Goal: Information Seeking & Learning: Learn about a topic

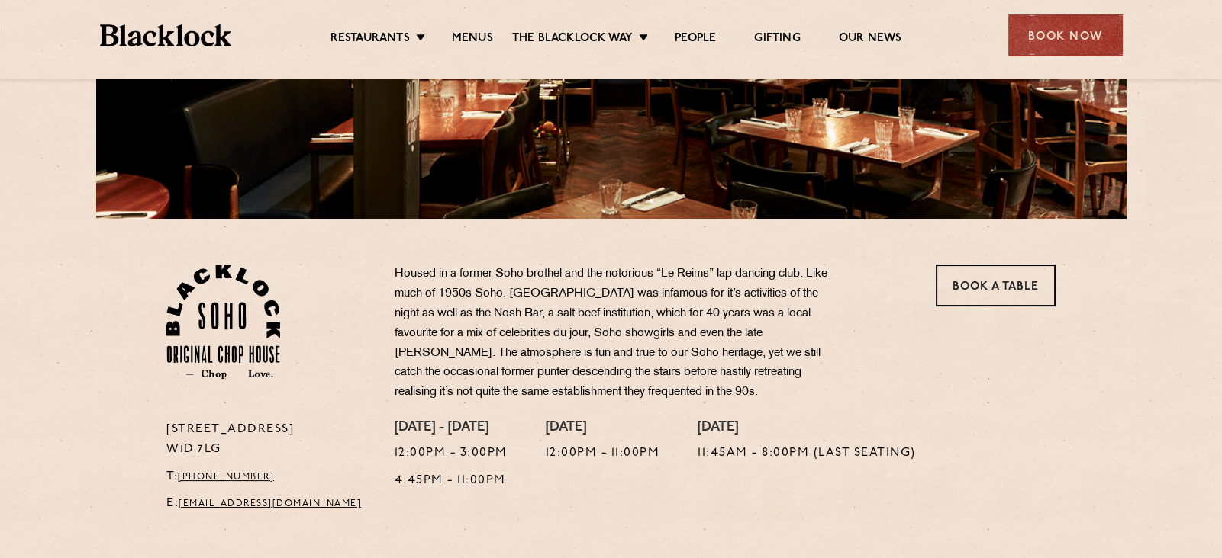
scroll to position [347, 0]
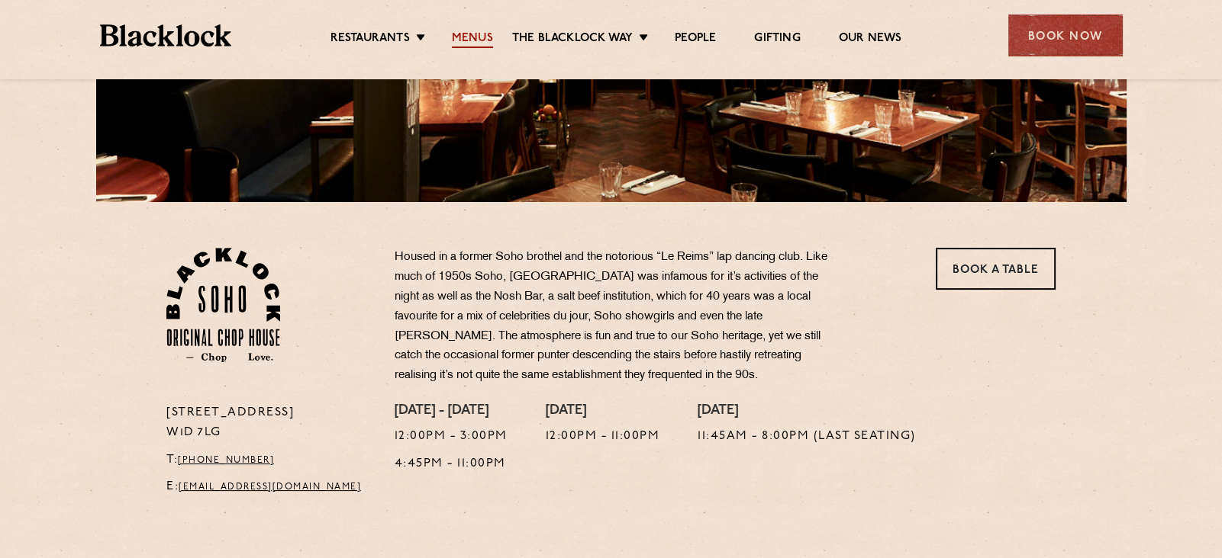
click at [458, 35] on link "Menus" at bounding box center [472, 39] width 41 height 17
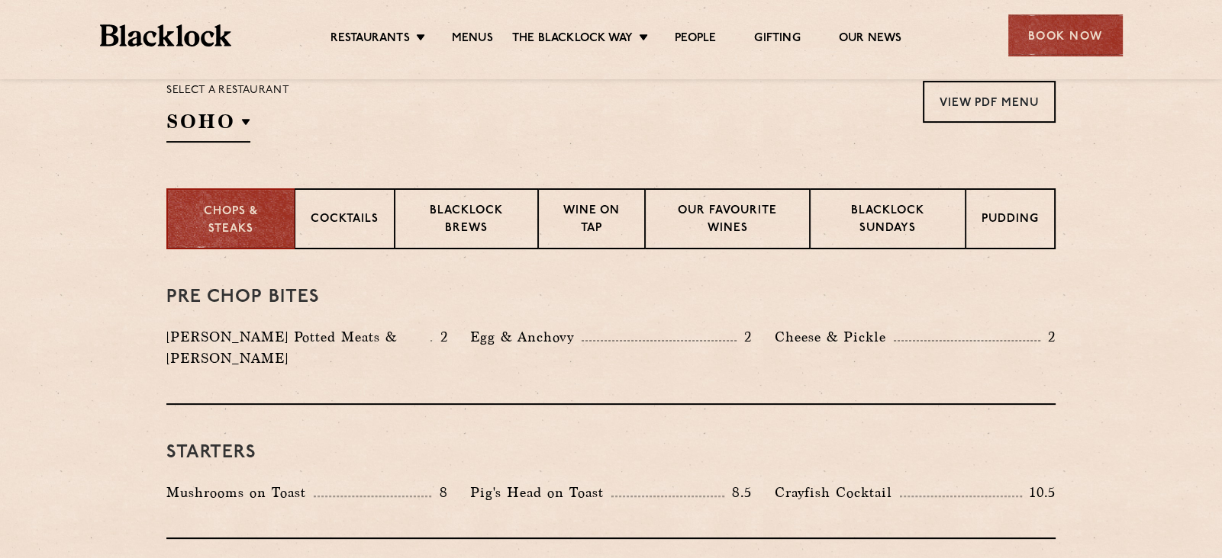
scroll to position [519, 0]
click at [349, 211] on p "Cocktails" at bounding box center [345, 220] width 68 height 19
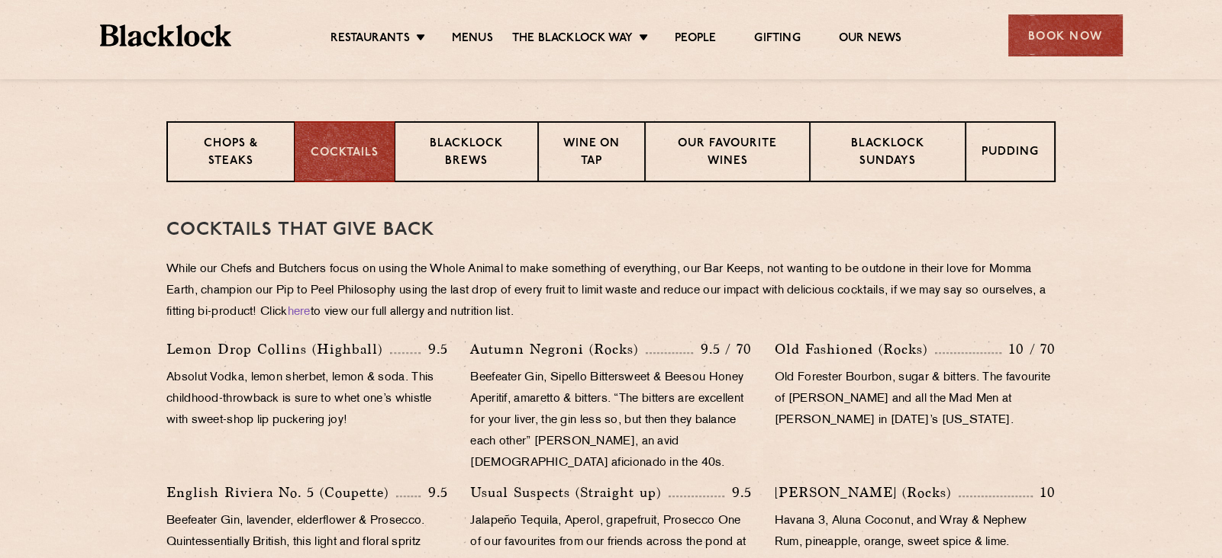
scroll to position [561, 0]
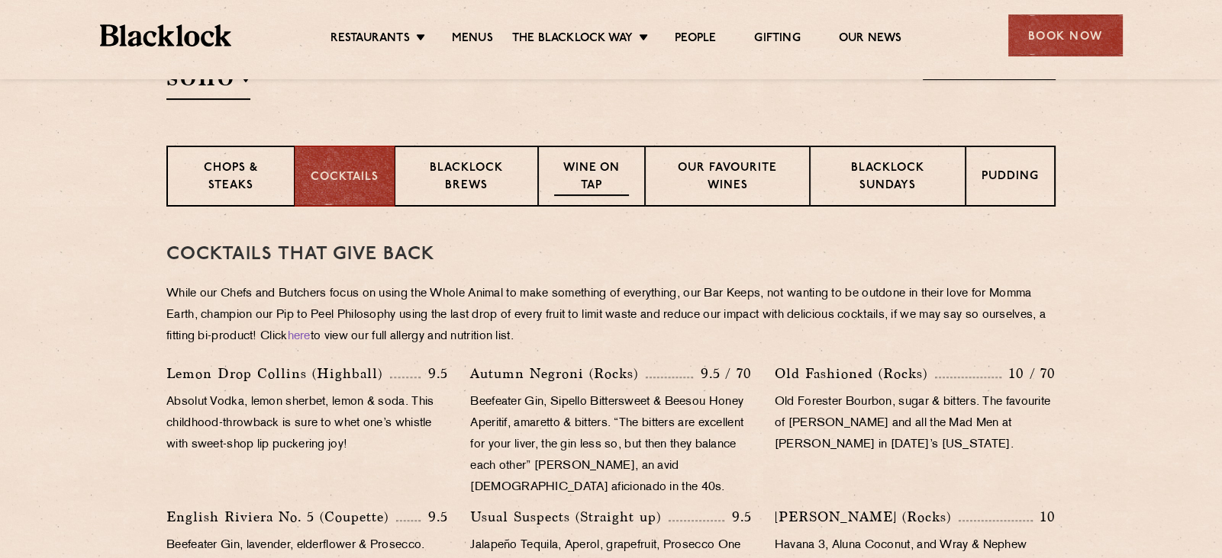
click at [579, 161] on p "Wine on Tap" at bounding box center [591, 178] width 75 height 36
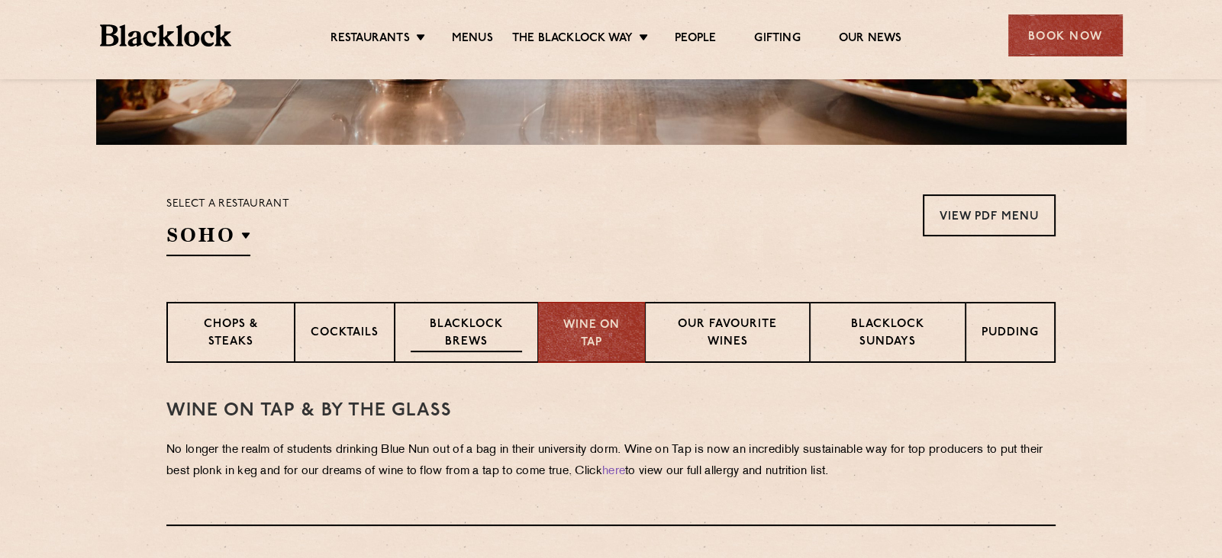
scroll to position [402, 0]
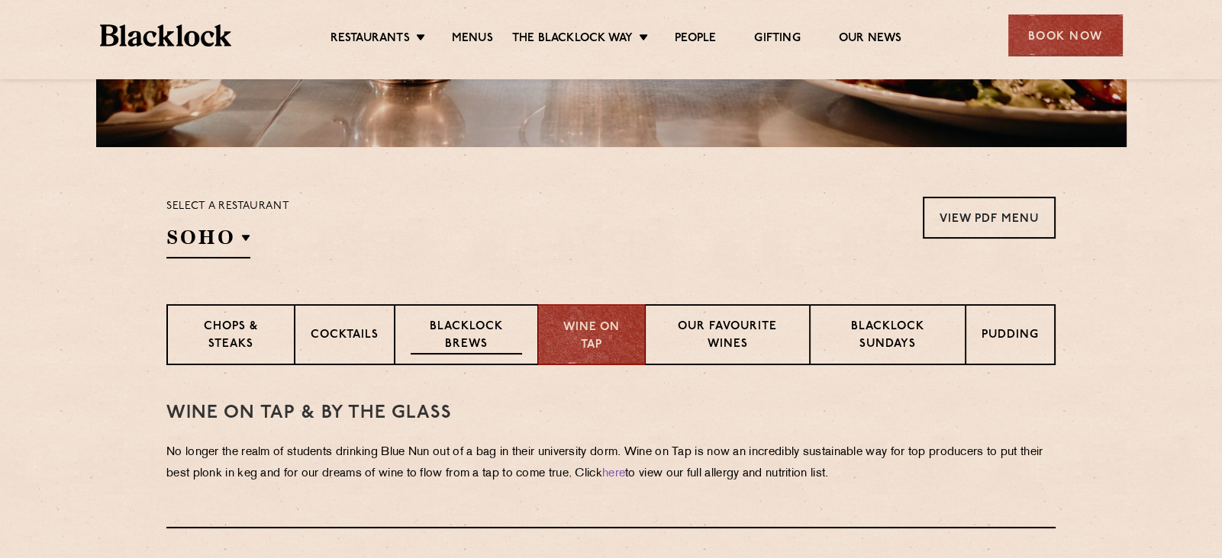
click at [459, 337] on p "Blacklock Brews" at bounding box center [465, 337] width 111 height 36
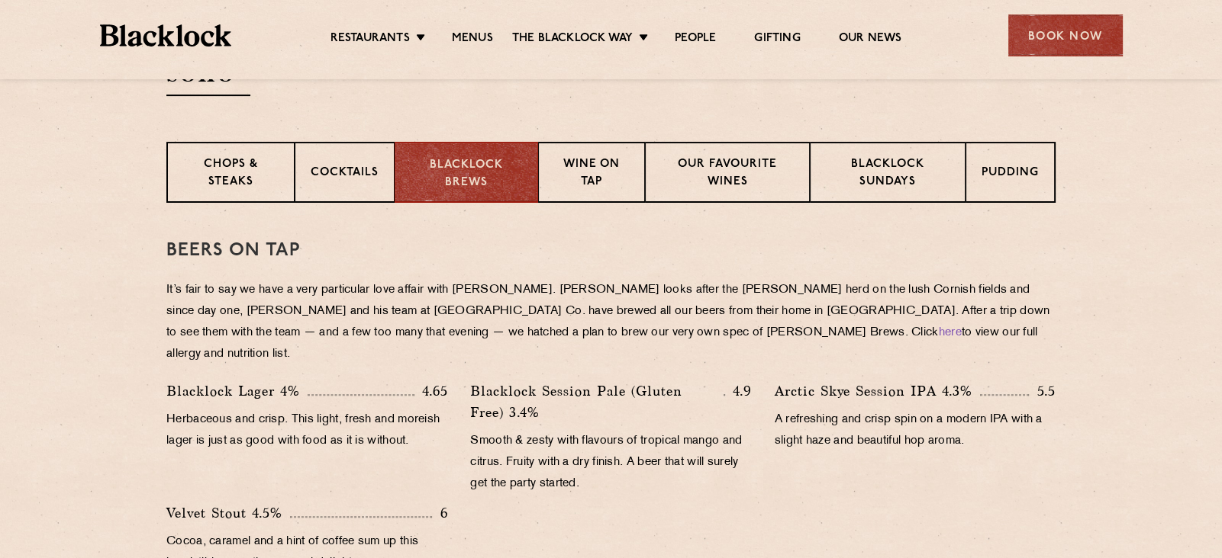
scroll to position [576, 0]
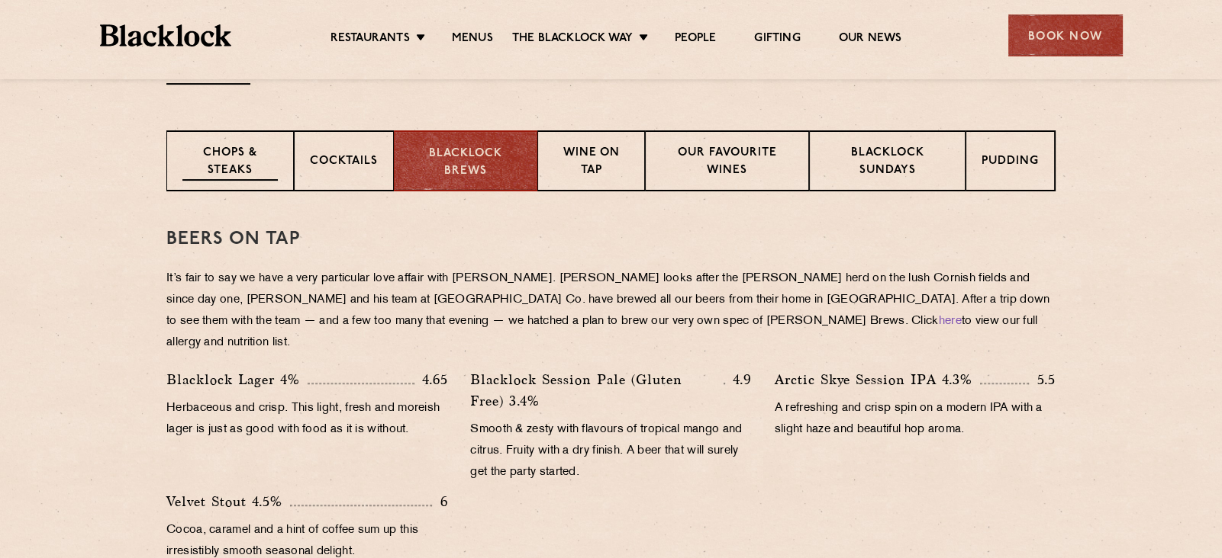
click at [219, 159] on p "Chops & Steaks" at bounding box center [229, 163] width 95 height 36
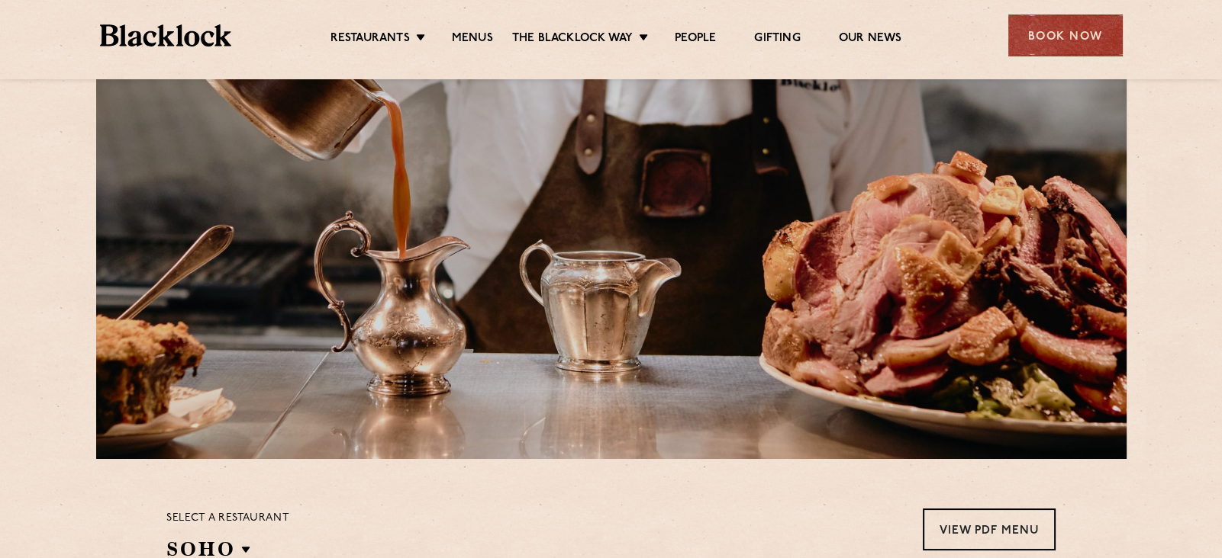
scroll to position [0, 0]
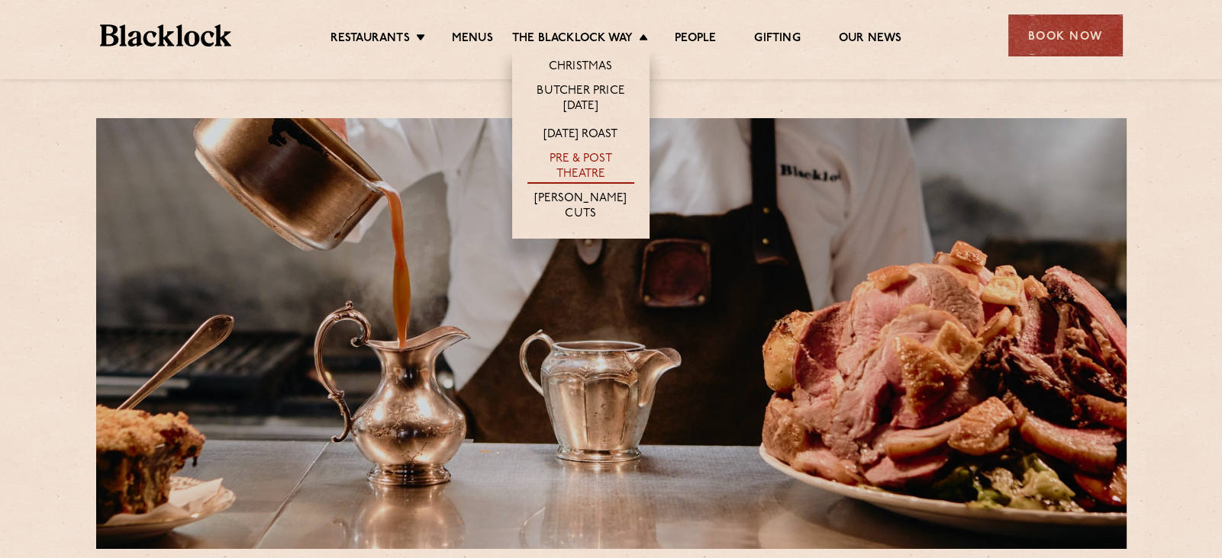
click at [584, 162] on link "Pre & Post Theatre" at bounding box center [580, 168] width 107 height 32
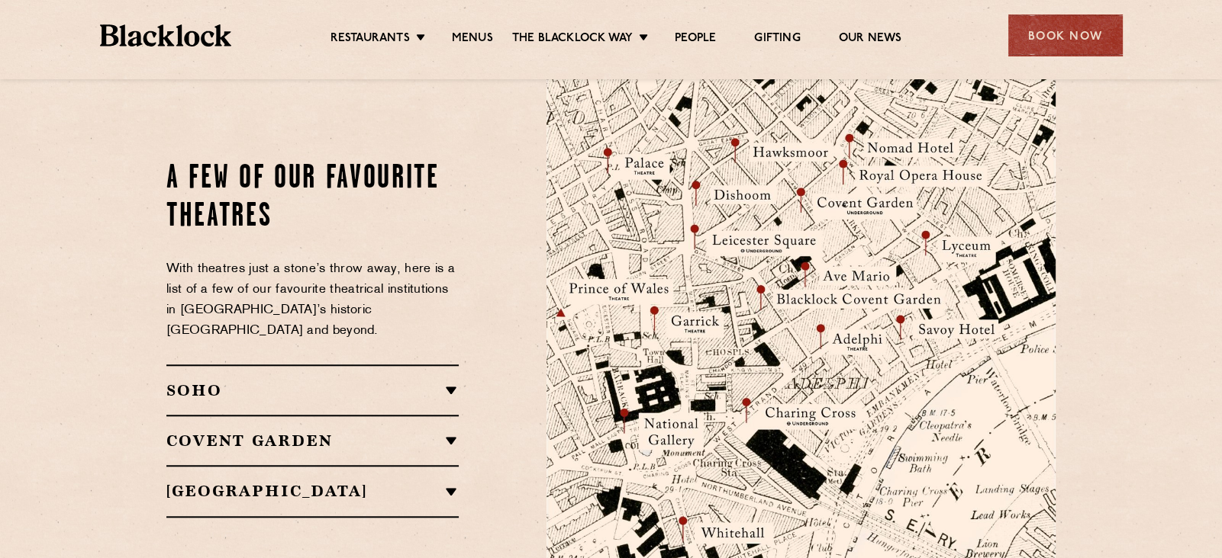
scroll to position [1666, 0]
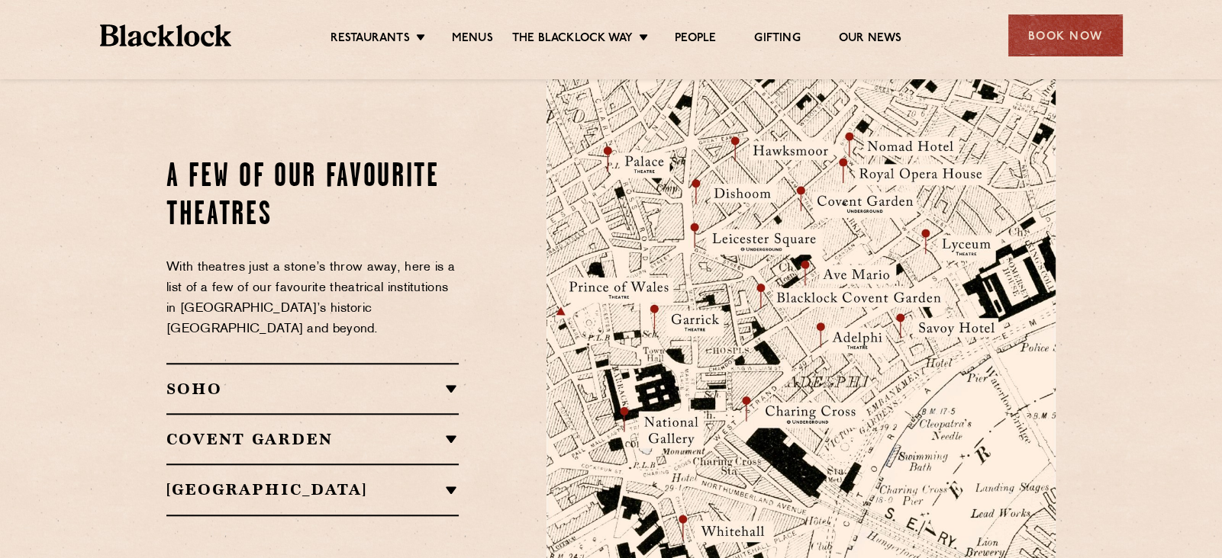
click at [446, 380] on h2 "SOHO" at bounding box center [312, 389] width 292 height 18
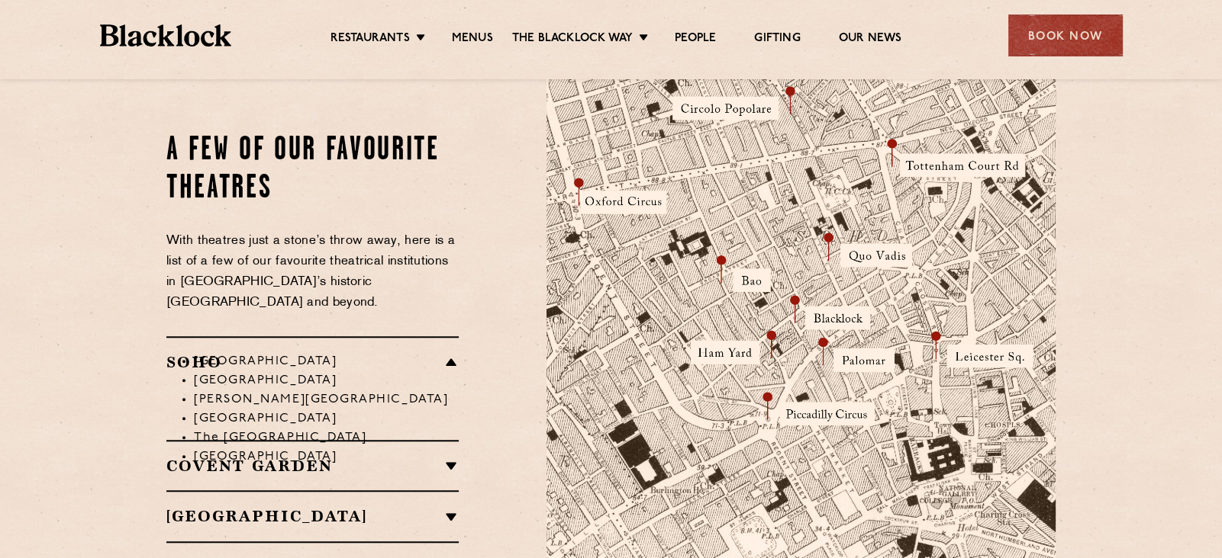
click at [454, 352] on li "Soho Place Theatre" at bounding box center [326, 361] width 265 height 19
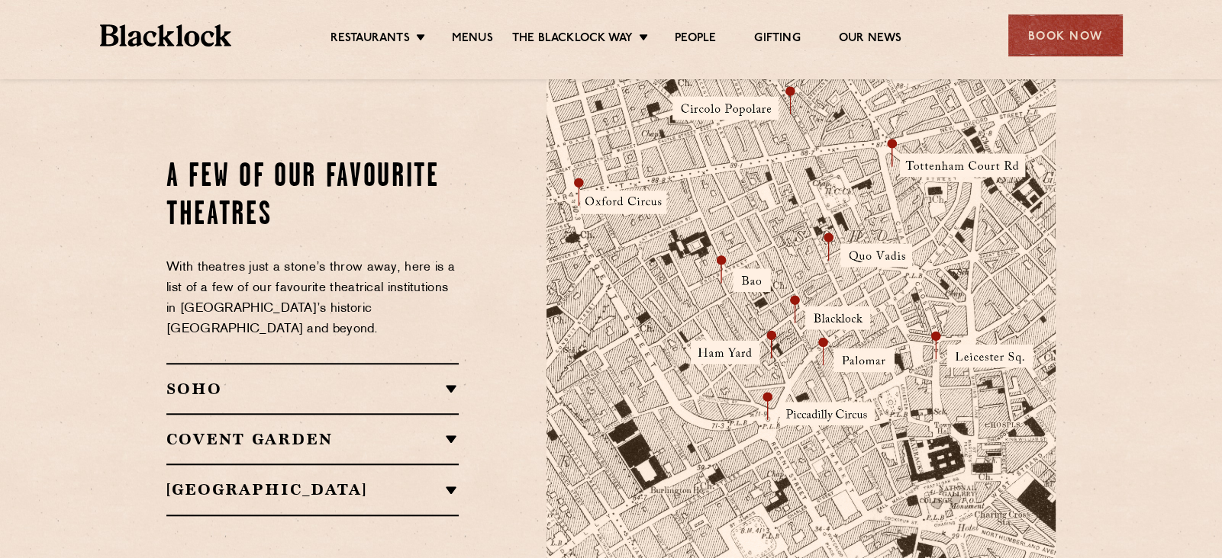
click at [457, 430] on h2 "Covent Garden" at bounding box center [312, 439] width 292 height 18
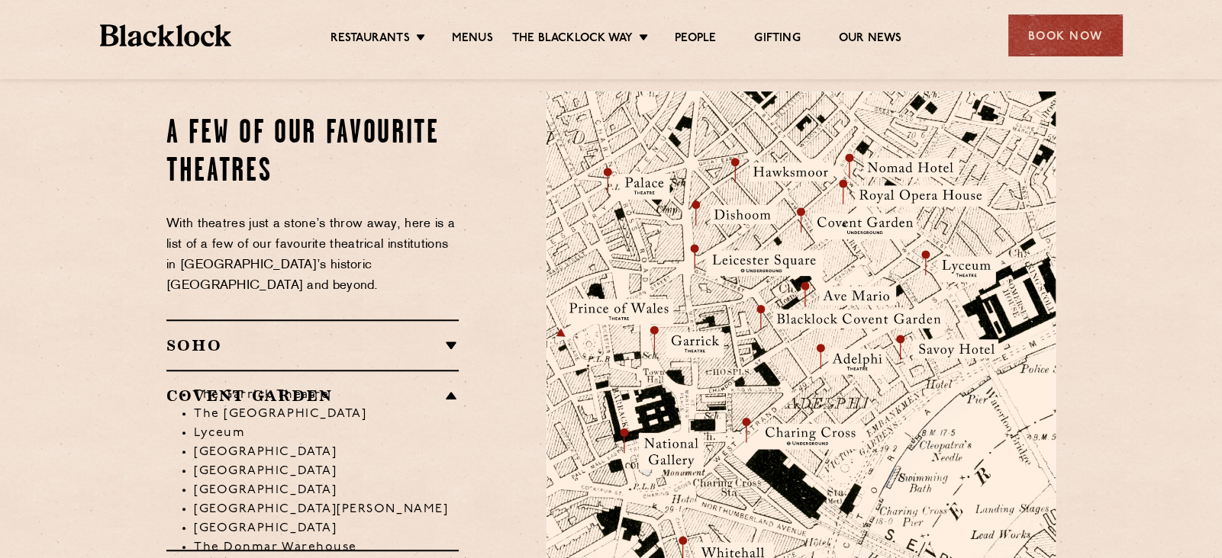
scroll to position [1643, 0]
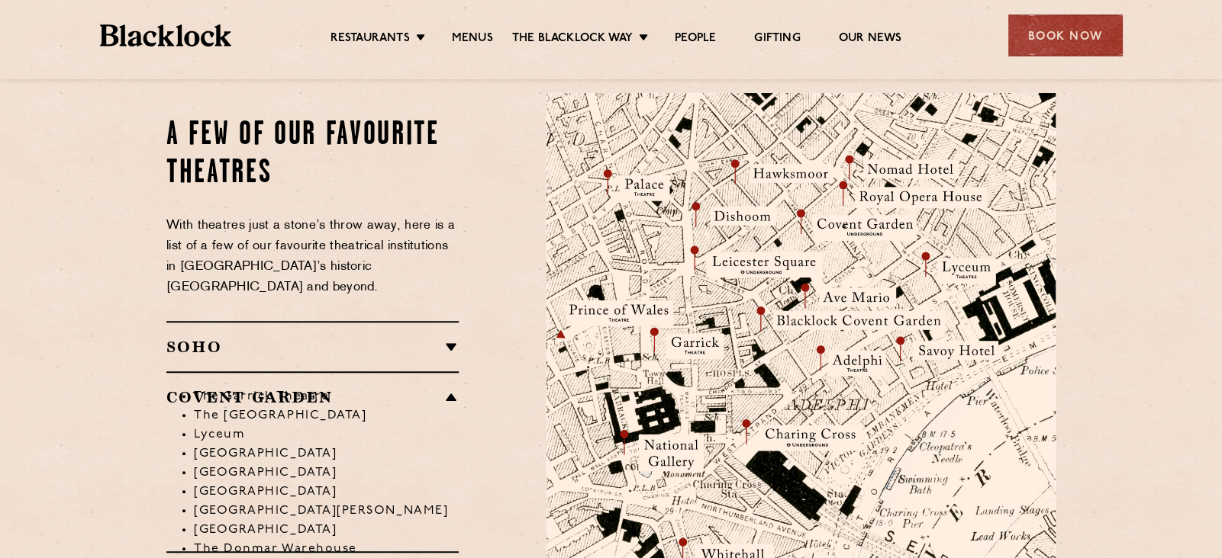
click at [452, 388] on li "The Garrick Theatre" at bounding box center [326, 397] width 265 height 19
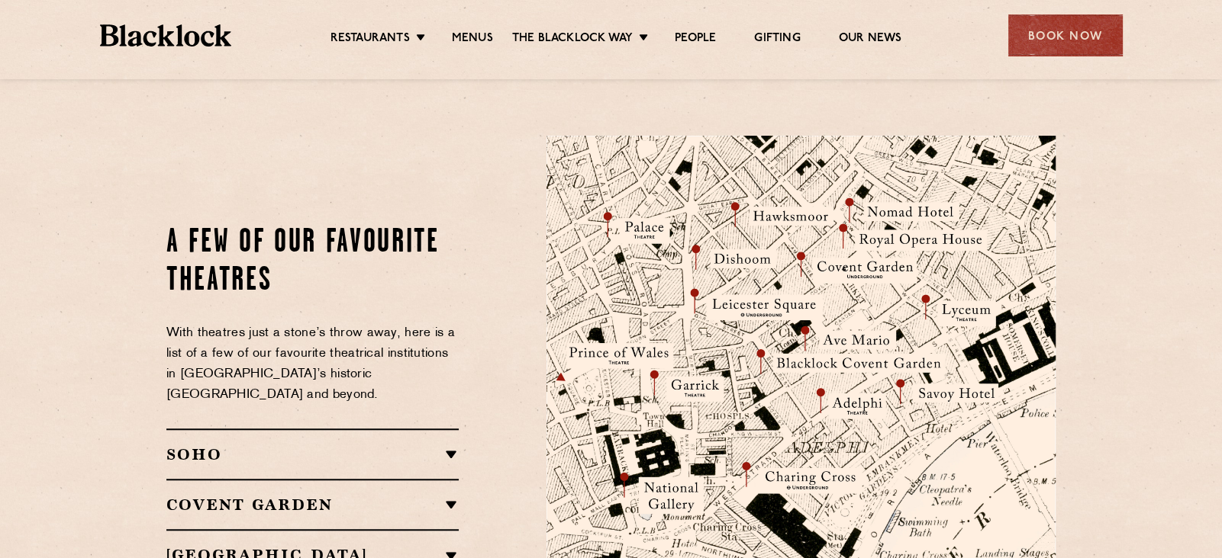
scroll to position [1579, 0]
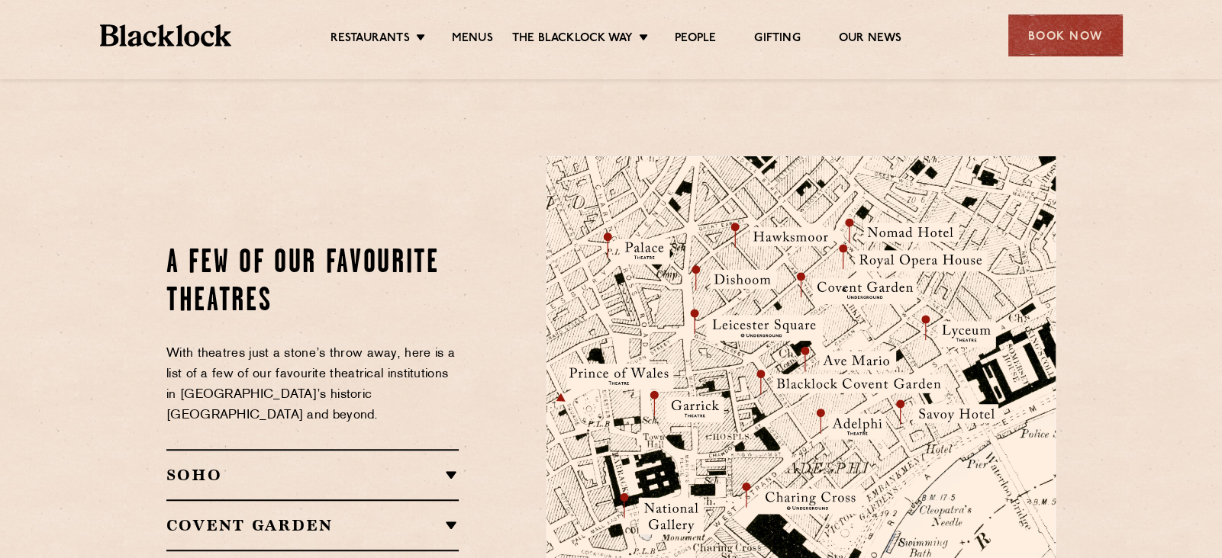
click at [433, 449] on div "SOHO Soho Place Theatre Sondheim Theatre Gielgud Theatre Lyric Theatre The Shaf…" at bounding box center [312, 474] width 292 height 50
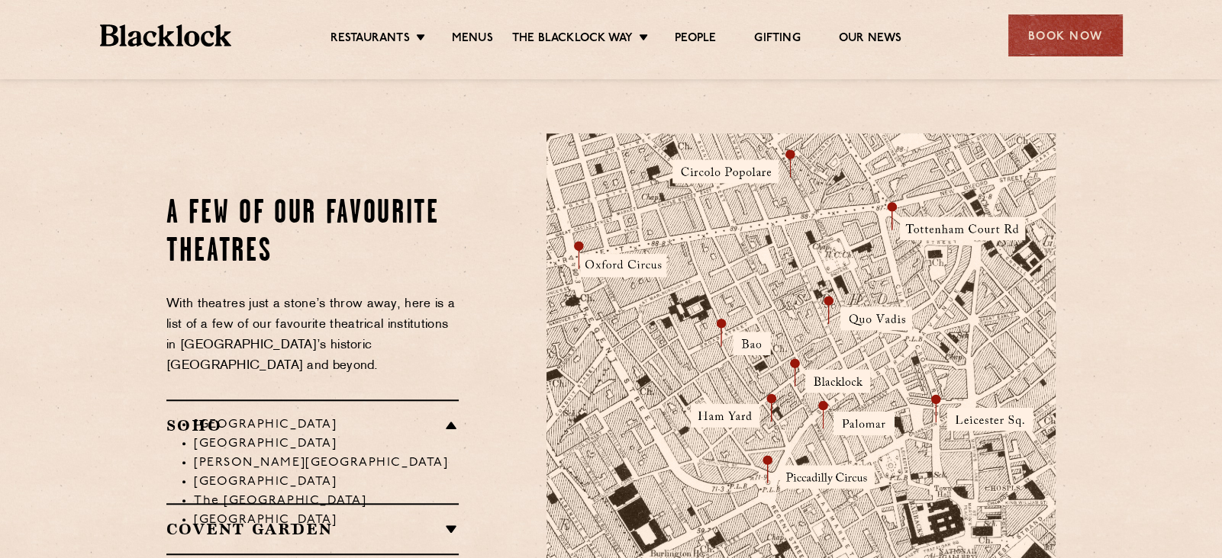
scroll to position [1621, 0]
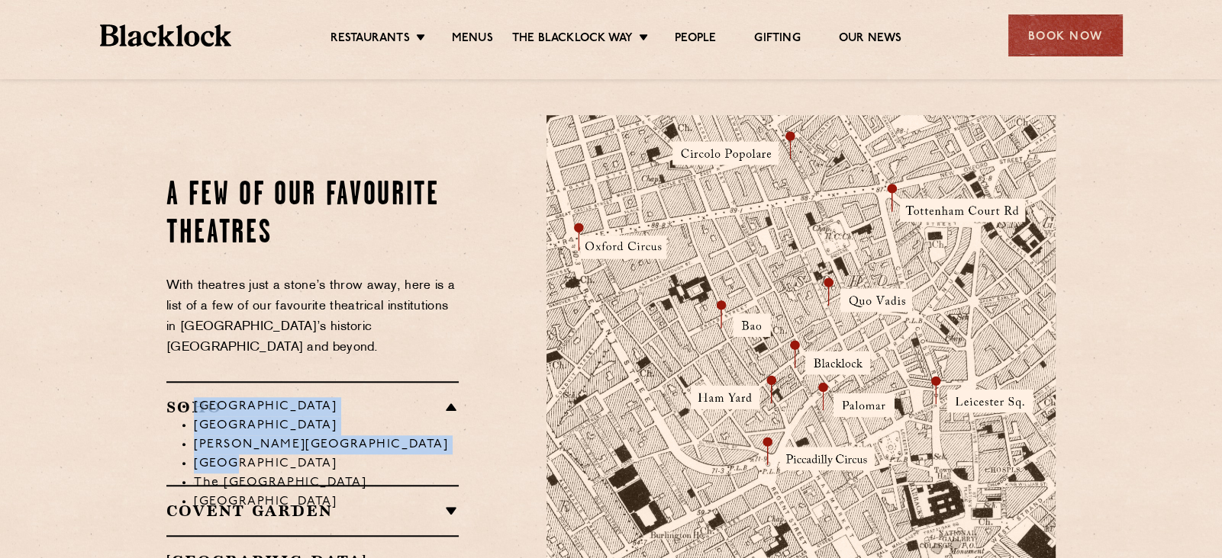
drag, startPoint x: 224, startPoint y: 412, endPoint x: 235, endPoint y: 340, distance: 72.5
click at [235, 381] on div "SOHO Soho Place Theatre Sondheim Theatre Gielgud Theatre Lyric Theatre The Shaf…" at bounding box center [312, 433] width 292 height 104
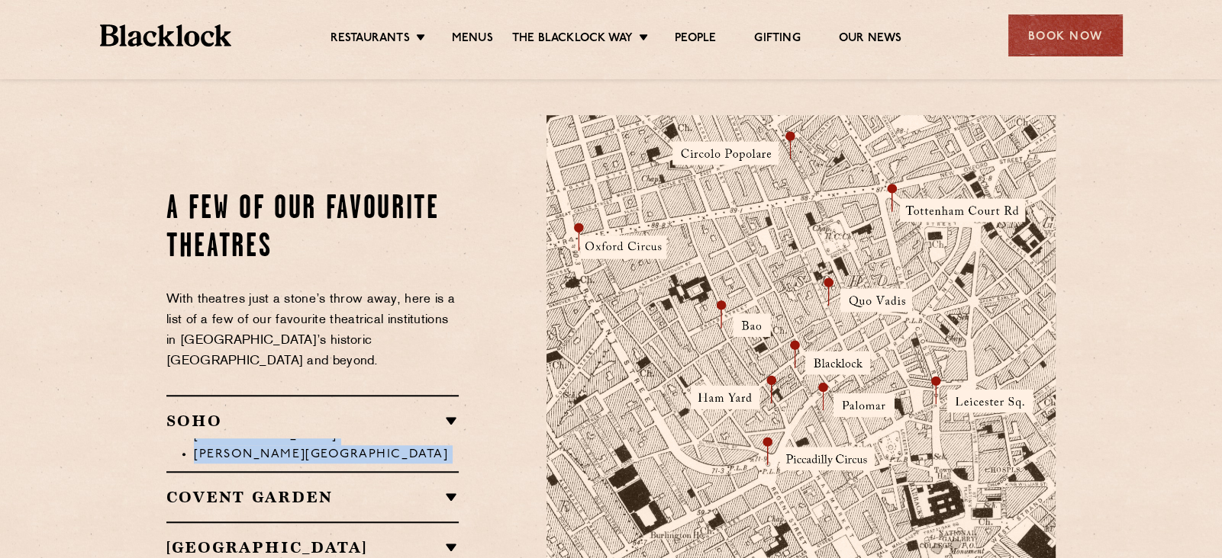
click at [376, 395] on div "SOHO Soho Place Theatre Sondheim Theatre Gielgud Theatre Lyric Theatre The Shaf…" at bounding box center [312, 433] width 292 height 76
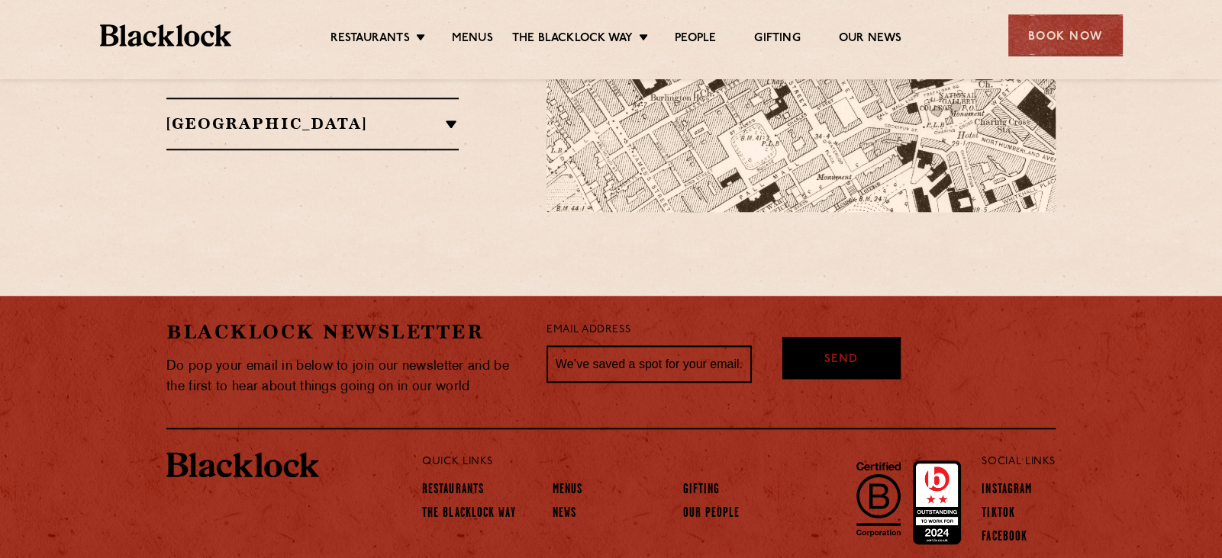
scroll to position [1334, 0]
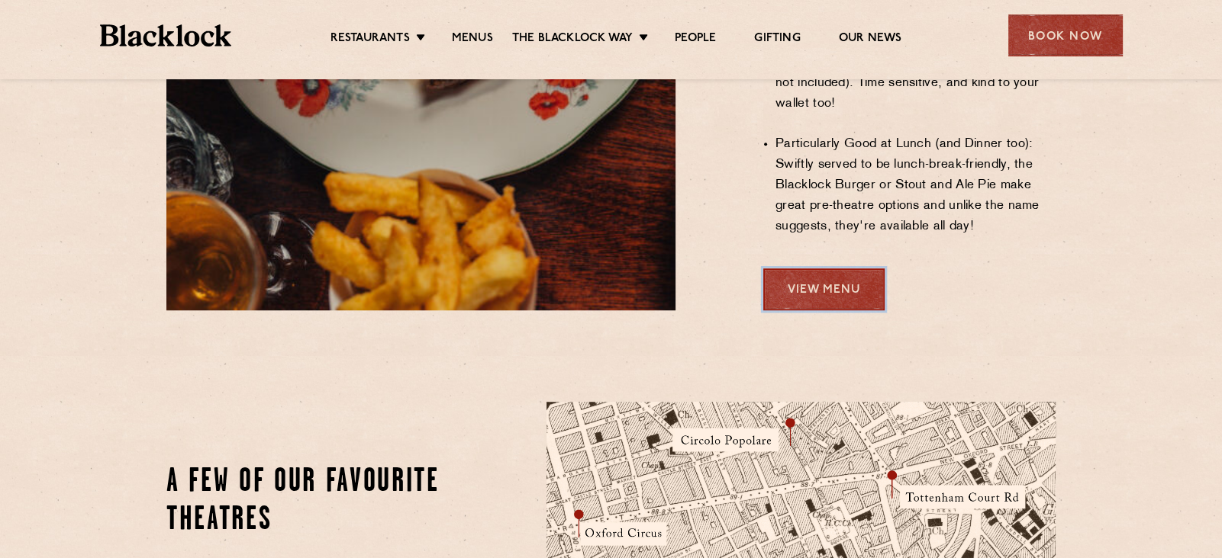
click at [861, 269] on link "View Menu" at bounding box center [823, 290] width 121 height 42
